Goal: Obtain resource: Obtain resource

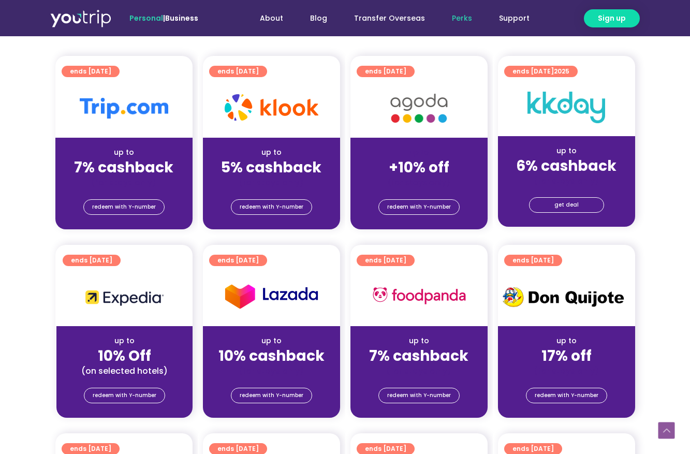
scroll to position [210, 0]
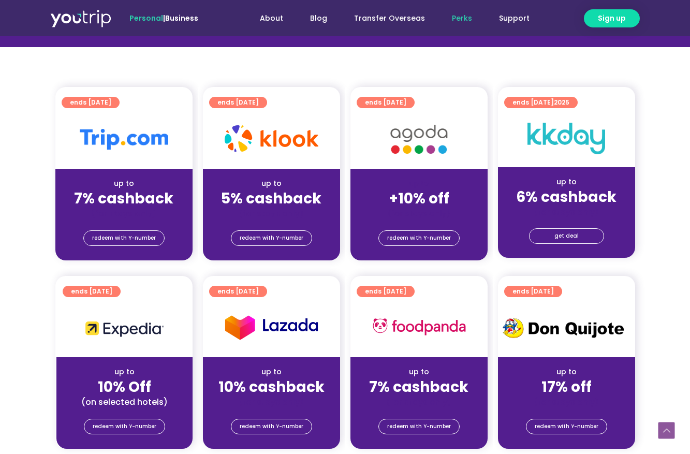
click at [153, 214] on div "(for stays only)" at bounding box center [124, 213] width 121 height 11
click at [113, 231] on span "redeem with Y-number" at bounding box center [124, 238] width 64 height 14
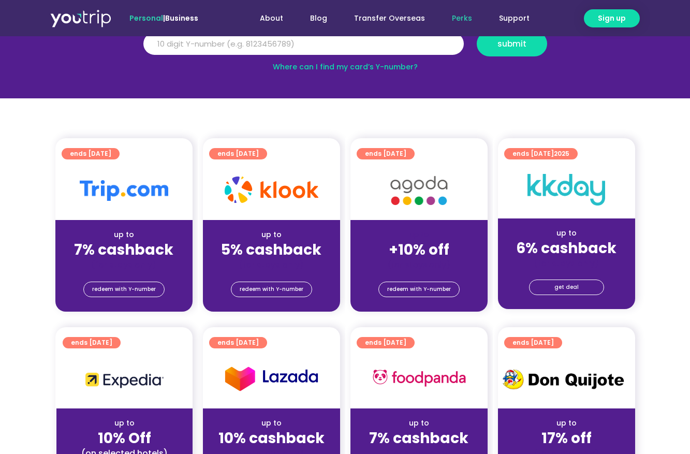
scroll to position [114, 0]
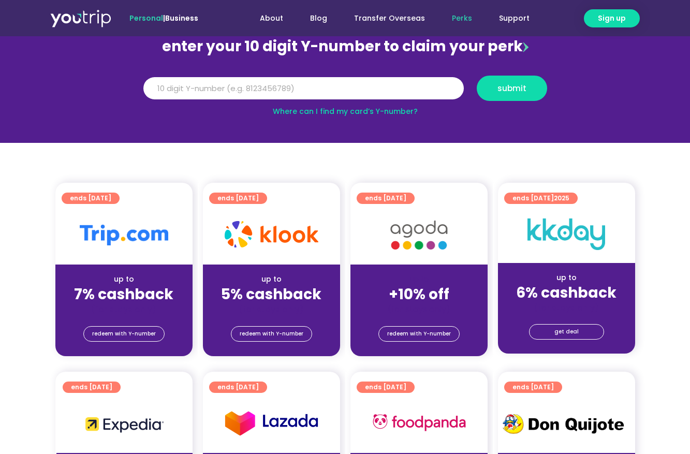
click at [128, 236] on img at bounding box center [124, 235] width 88 height 21
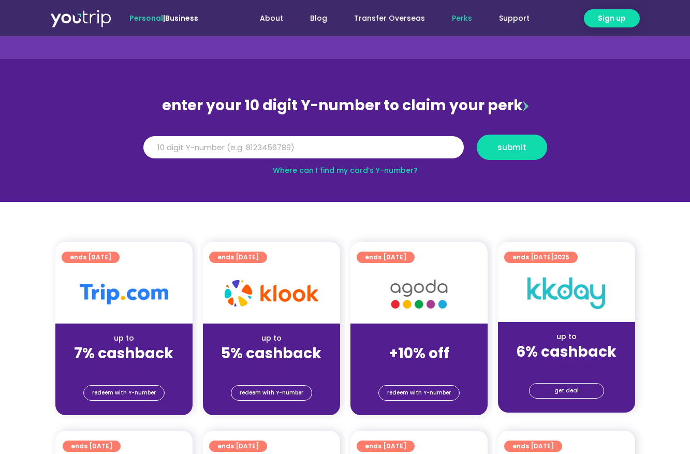
scroll to position [0, 0]
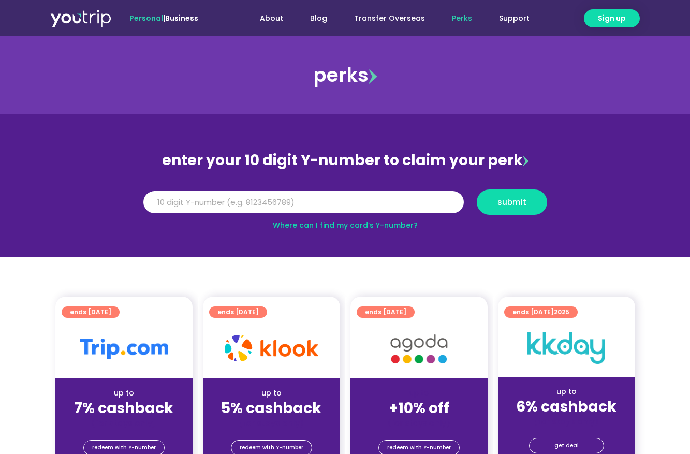
click at [91, 314] on span "ends [DATE]" at bounding box center [90, 311] width 41 height 11
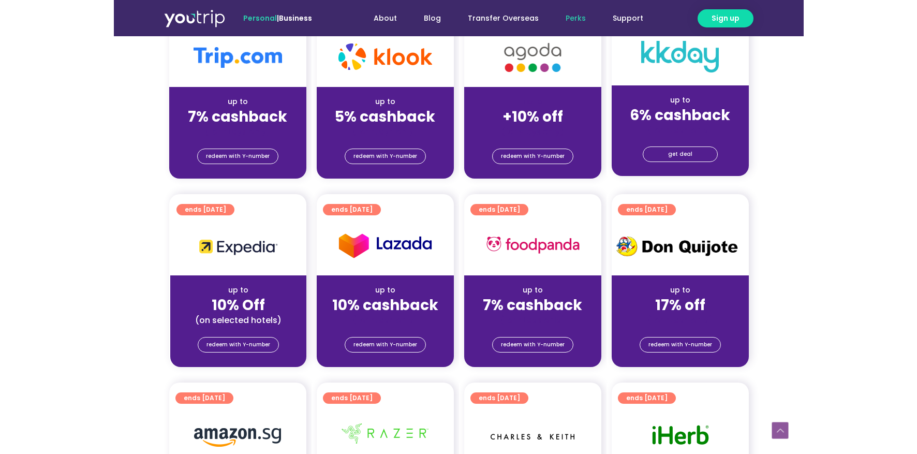
scroll to position [87, 0]
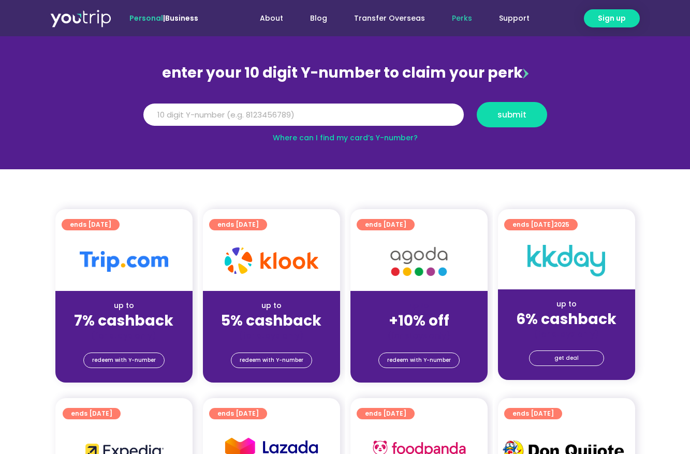
click at [383, 135] on link "Where can I find my card’s Y-number?" at bounding box center [345, 137] width 145 height 10
click at [570, 97] on section "enter your 10 digit Y-number to claim your perk Y Number submit Where can I fin…" at bounding box center [345, 97] width 690 height 143
